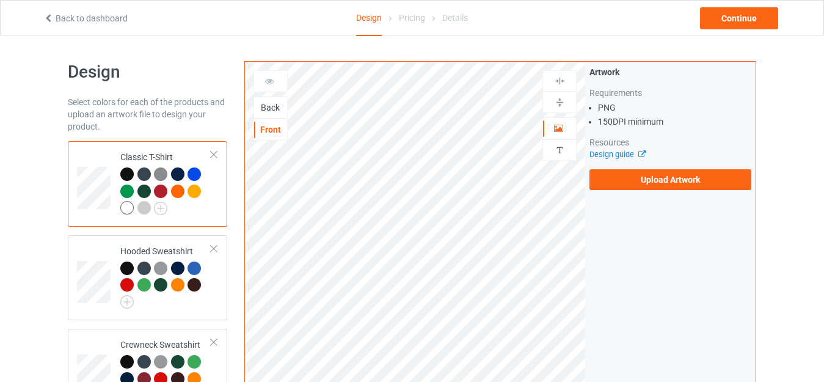
click at [276, 109] on div "Back" at bounding box center [270, 107] width 33 height 12
click at [279, 129] on div "Front" at bounding box center [270, 129] width 33 height 12
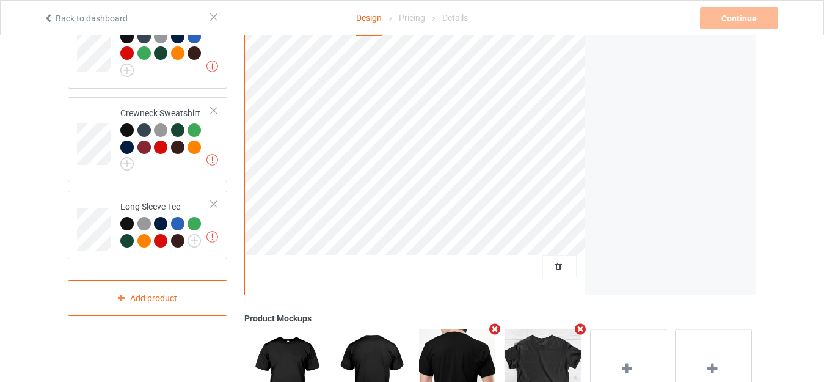
scroll to position [61, 0]
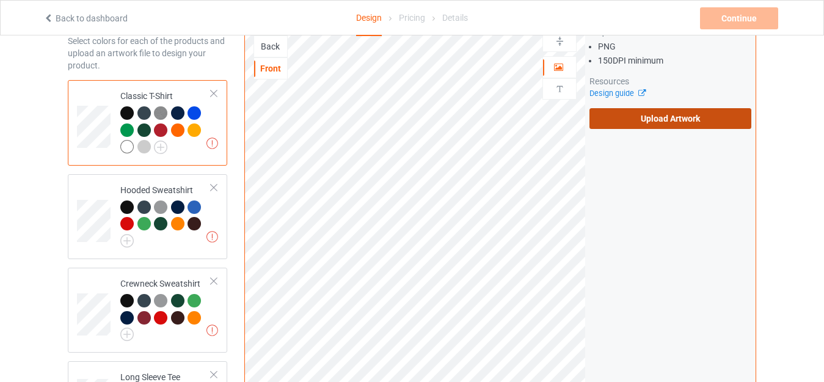
click at [668, 125] on label "Upload Artwork" at bounding box center [671, 118] width 162 height 21
click at [0, 0] on input "Upload Artwork" at bounding box center [0, 0] width 0 height 0
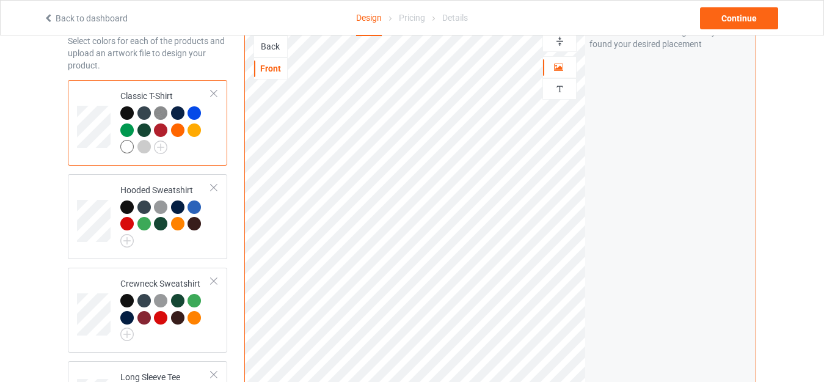
click at [588, 188] on div "Artwork Move and resize the design until you have found your desired placement" at bounding box center [670, 233] width 170 height 464
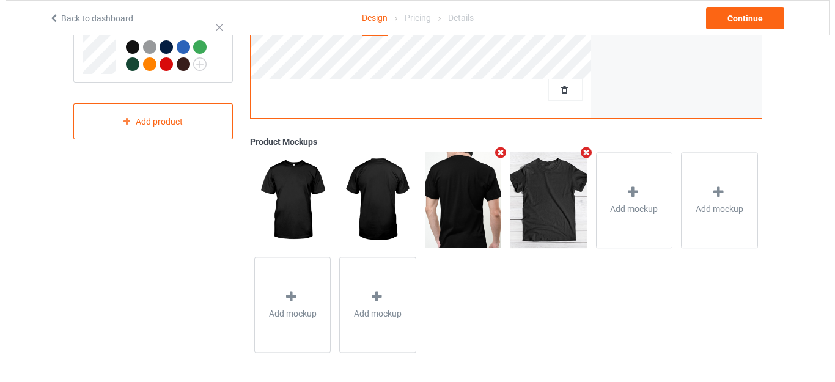
scroll to position [409, 0]
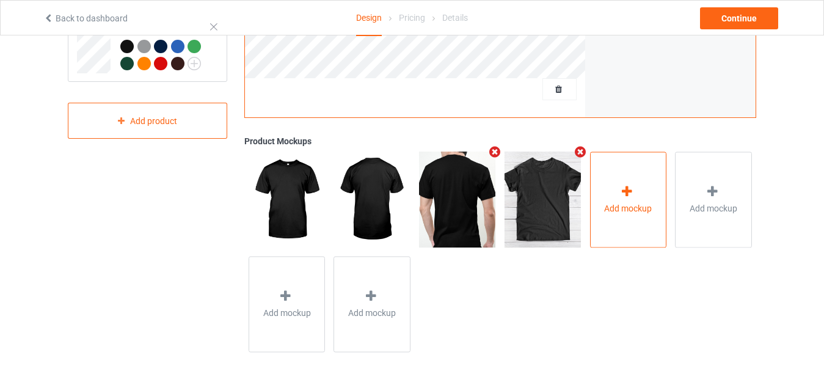
click at [624, 196] on icon at bounding box center [627, 191] width 15 height 13
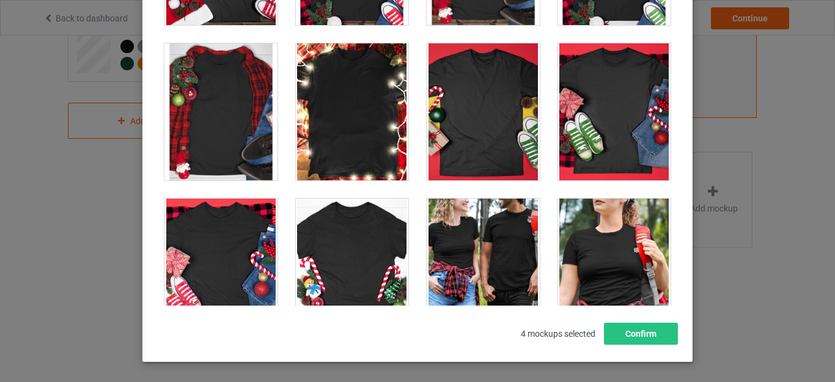
scroll to position [13304, 0]
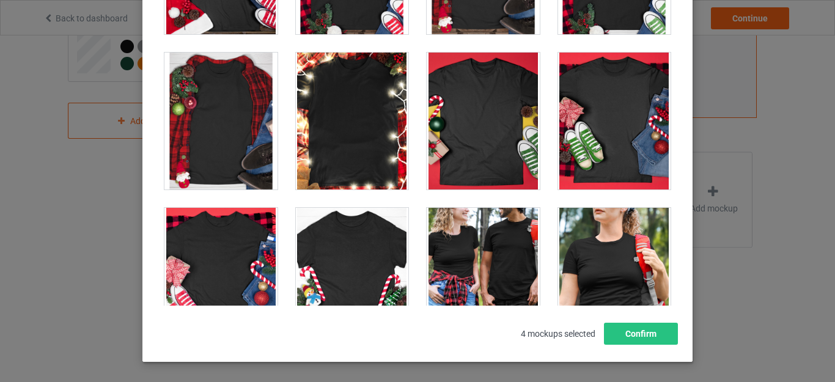
click at [336, 126] on div at bounding box center [352, 121] width 113 height 137
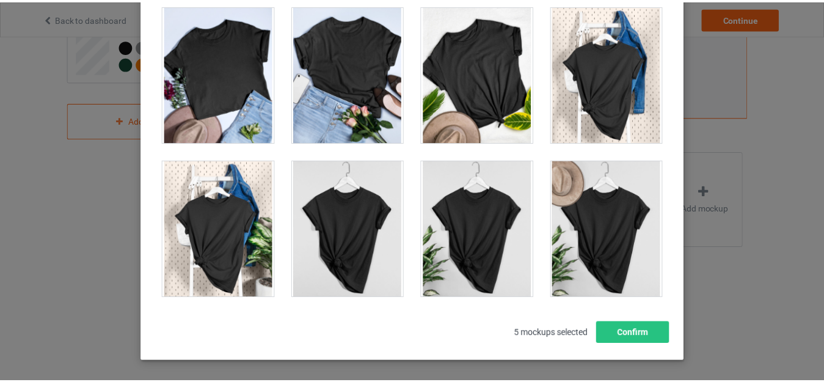
scroll to position [17542, 0]
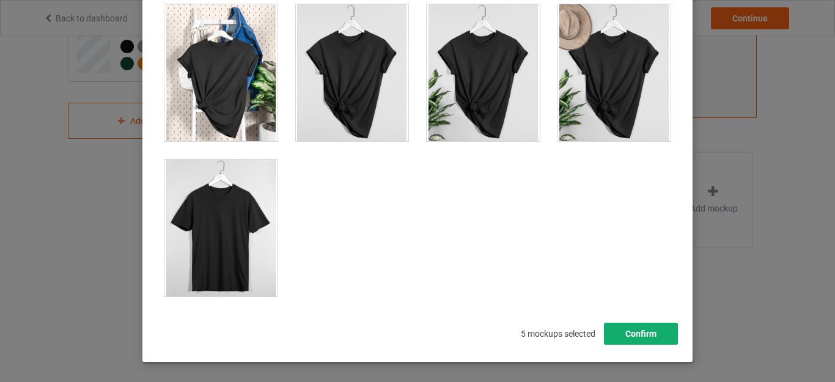
click at [631, 341] on button "Confirm" at bounding box center [641, 334] width 74 height 22
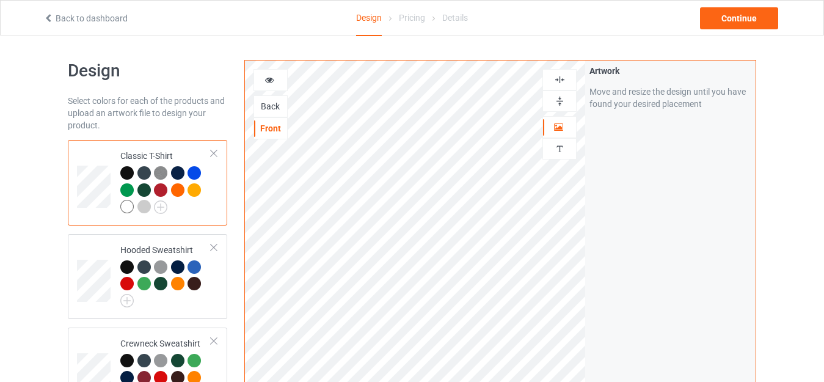
scroll to position [0, 0]
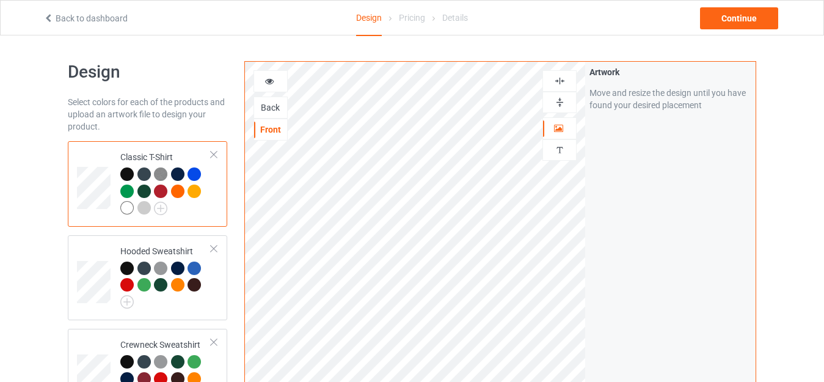
click at [274, 109] on div "Back" at bounding box center [270, 107] width 33 height 12
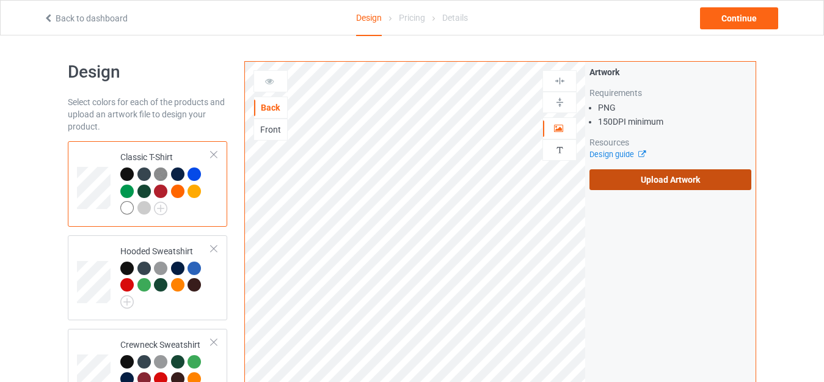
click at [661, 185] on label "Upload Artwork" at bounding box center [671, 179] width 162 height 21
click at [0, 0] on input "Upload Artwork" at bounding box center [0, 0] width 0 height 0
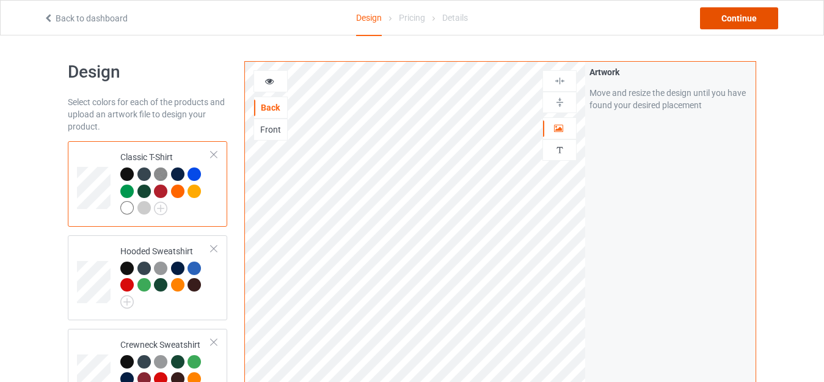
click at [728, 26] on div "Continue" at bounding box center [739, 18] width 78 height 22
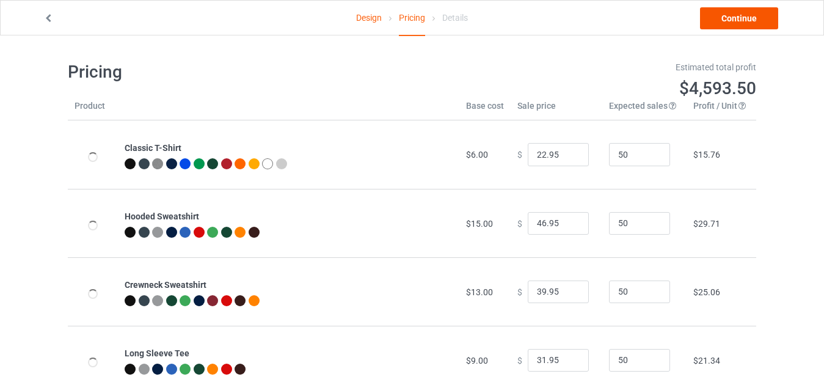
type input "26.95"
click at [728, 25] on link "Continue" at bounding box center [739, 18] width 78 height 22
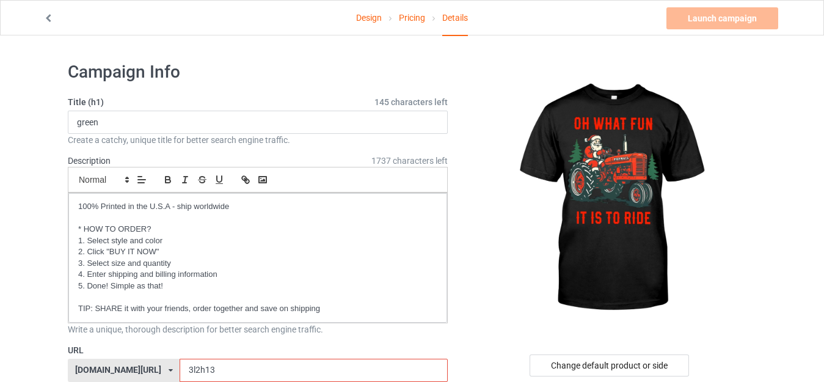
scroll to position [61, 0]
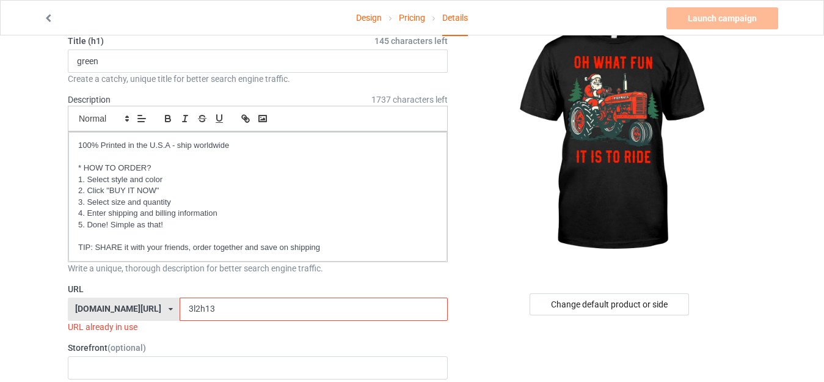
click at [202, 308] on input "3l2h13" at bounding box center [314, 309] width 268 height 23
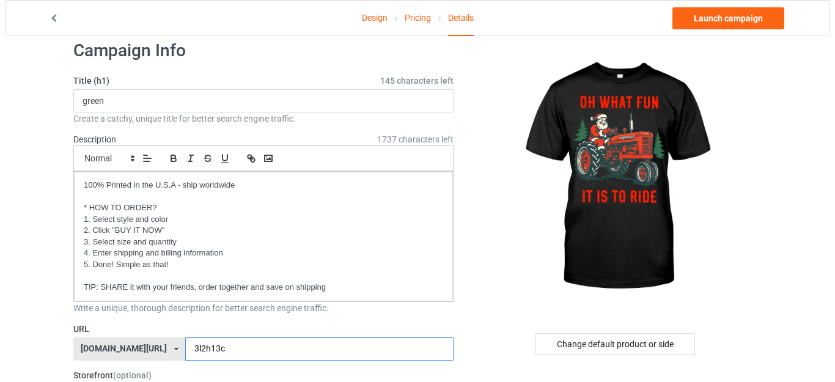
scroll to position [0, 0]
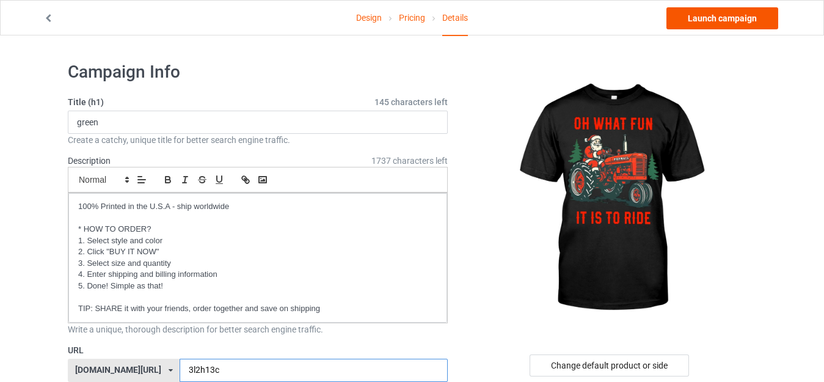
type input "3l2h13c"
click at [712, 16] on link "Launch campaign" at bounding box center [723, 18] width 112 height 22
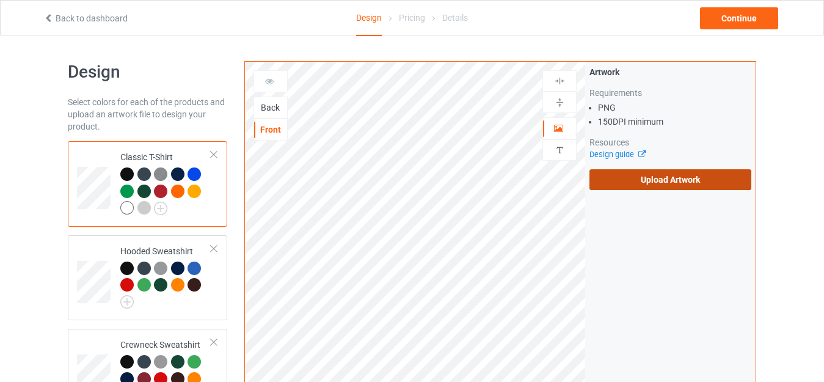
click at [611, 181] on label "Upload Artwork" at bounding box center [671, 179] width 162 height 21
click at [0, 0] on input "Upload Artwork" at bounding box center [0, 0] width 0 height 0
click at [635, 182] on label "Upload Artwork" at bounding box center [671, 179] width 162 height 21
click at [0, 0] on input "Upload Artwork" at bounding box center [0, 0] width 0 height 0
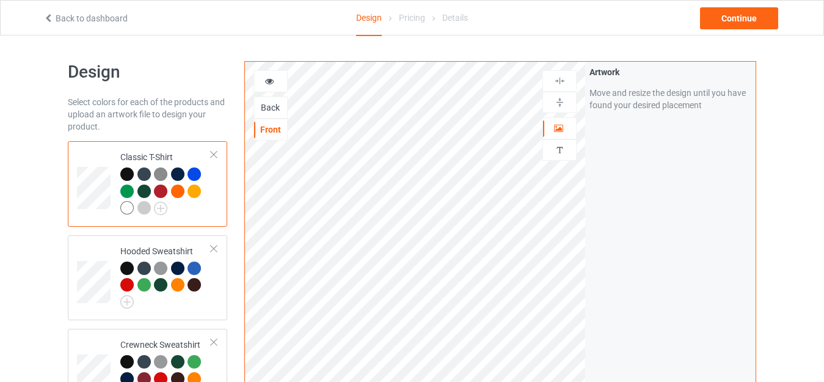
click at [123, 210] on div at bounding box center [126, 207] width 13 height 13
click at [275, 104] on div "Back" at bounding box center [270, 107] width 33 height 12
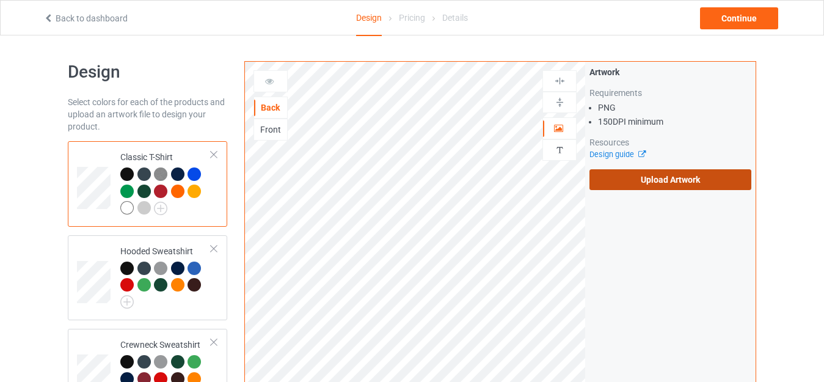
click at [615, 186] on label "Upload Artwork" at bounding box center [671, 179] width 162 height 21
click at [0, 0] on input "Upload Artwork" at bounding box center [0, 0] width 0 height 0
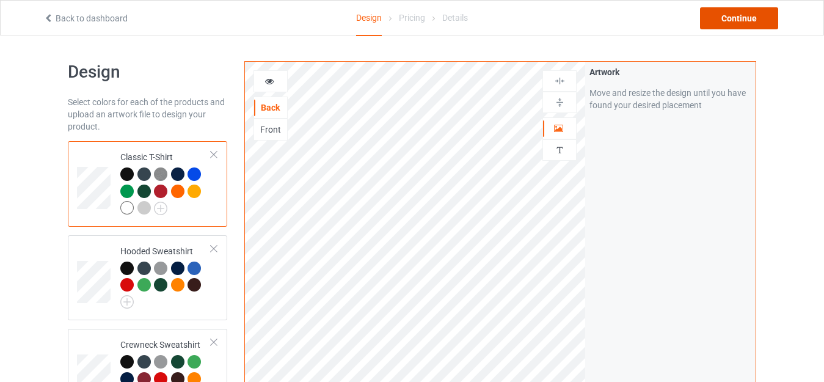
click at [723, 13] on div "Continue" at bounding box center [739, 18] width 78 height 22
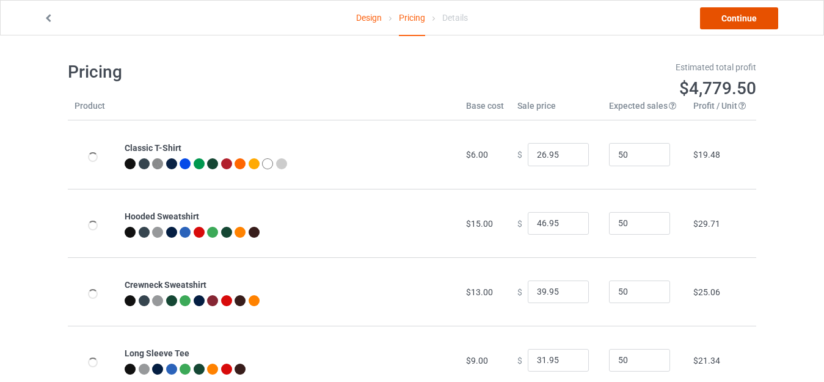
click at [725, 16] on link "Continue" at bounding box center [739, 18] width 78 height 22
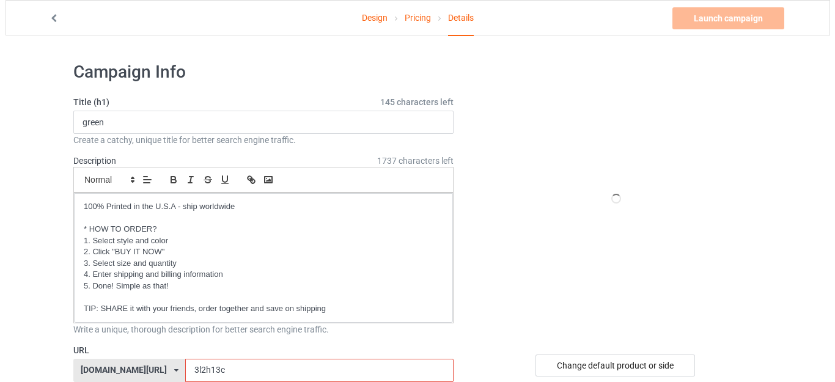
scroll to position [61, 0]
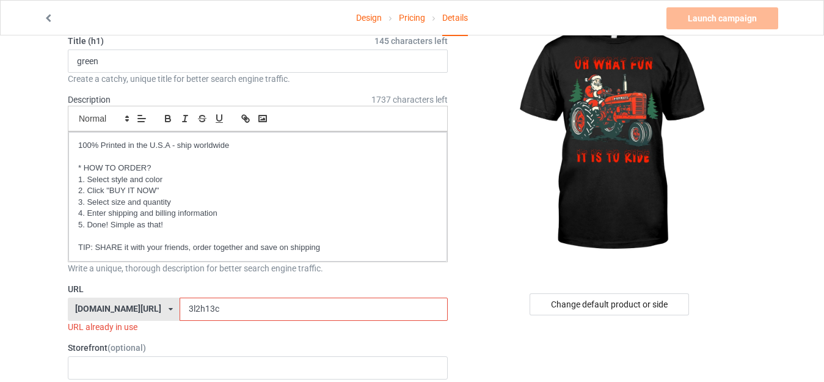
click at [211, 307] on input "3l2h13c" at bounding box center [314, 309] width 268 height 23
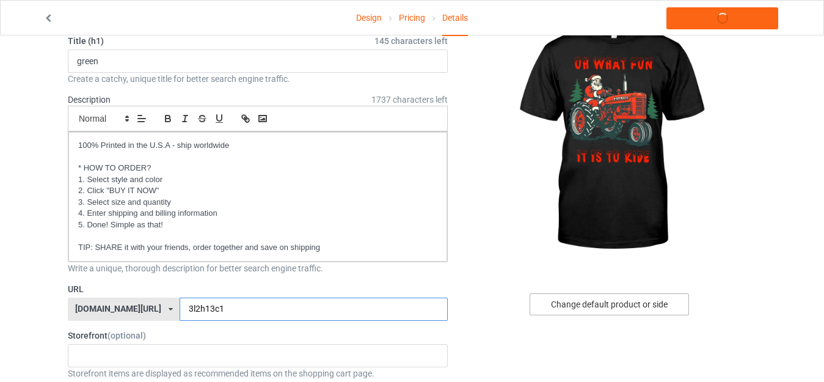
type input "3l2h13c1"
click at [557, 307] on div "Change default product or side" at bounding box center [609, 304] width 159 height 22
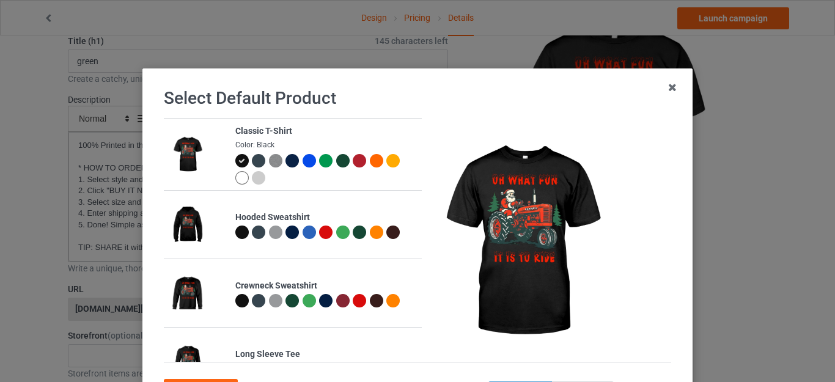
click at [235, 179] on div at bounding box center [241, 177] width 13 height 13
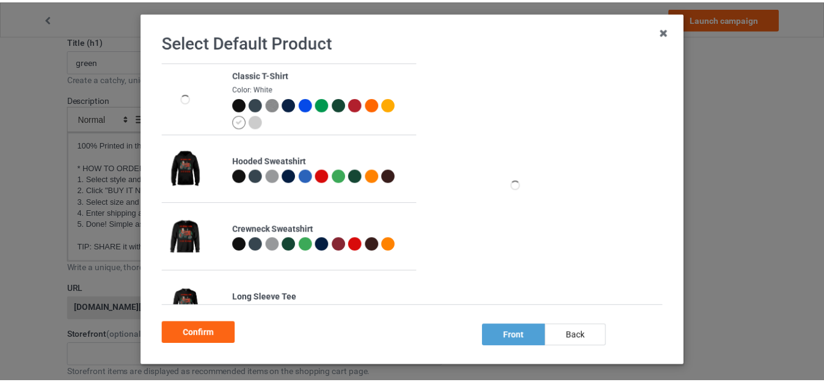
scroll to position [109, 0]
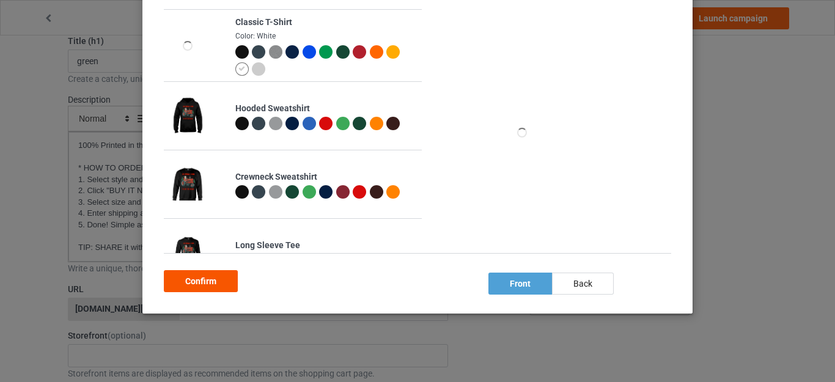
click at [214, 278] on div "Confirm" at bounding box center [201, 281] width 74 height 22
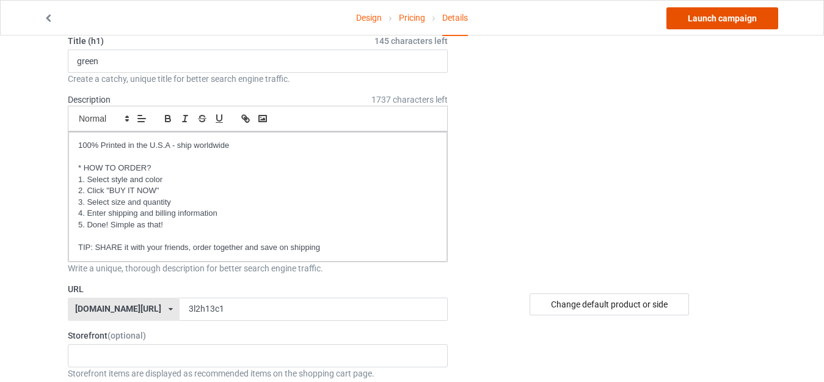
click at [691, 26] on link "Launch campaign" at bounding box center [723, 18] width 112 height 22
